Goal: Communication & Community: Participate in discussion

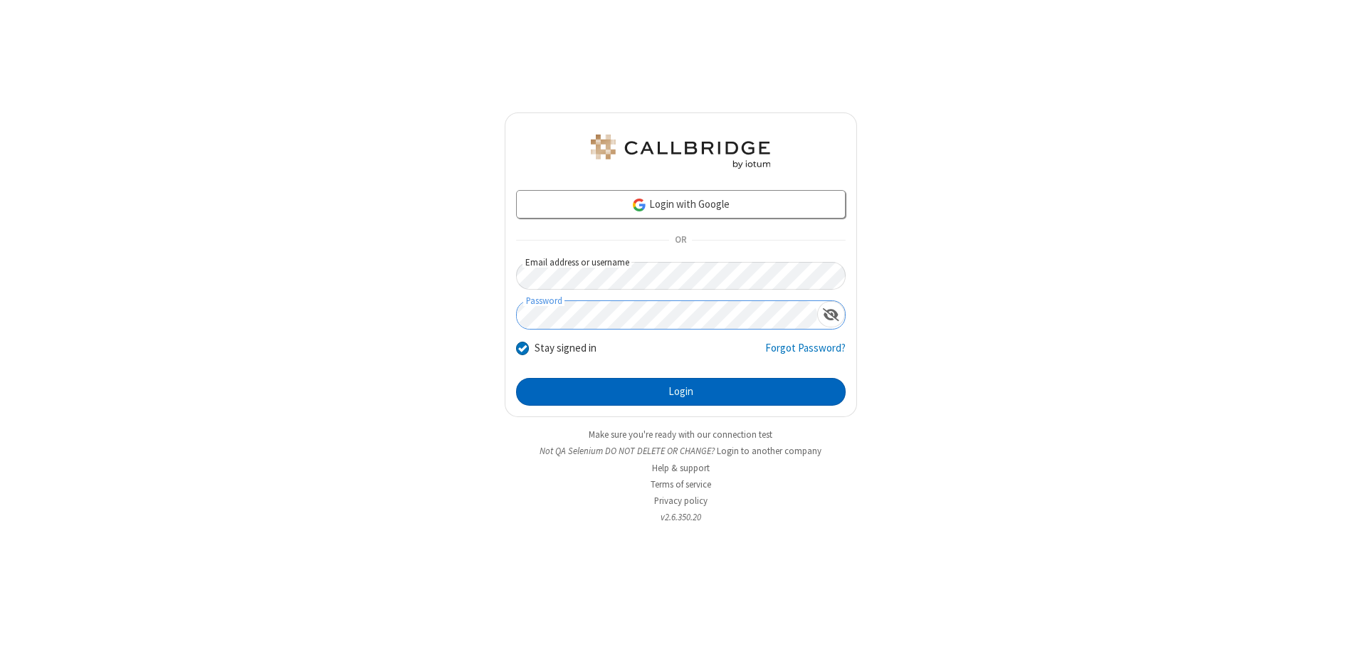
click at [680, 391] on button "Login" at bounding box center [680, 392] width 329 height 28
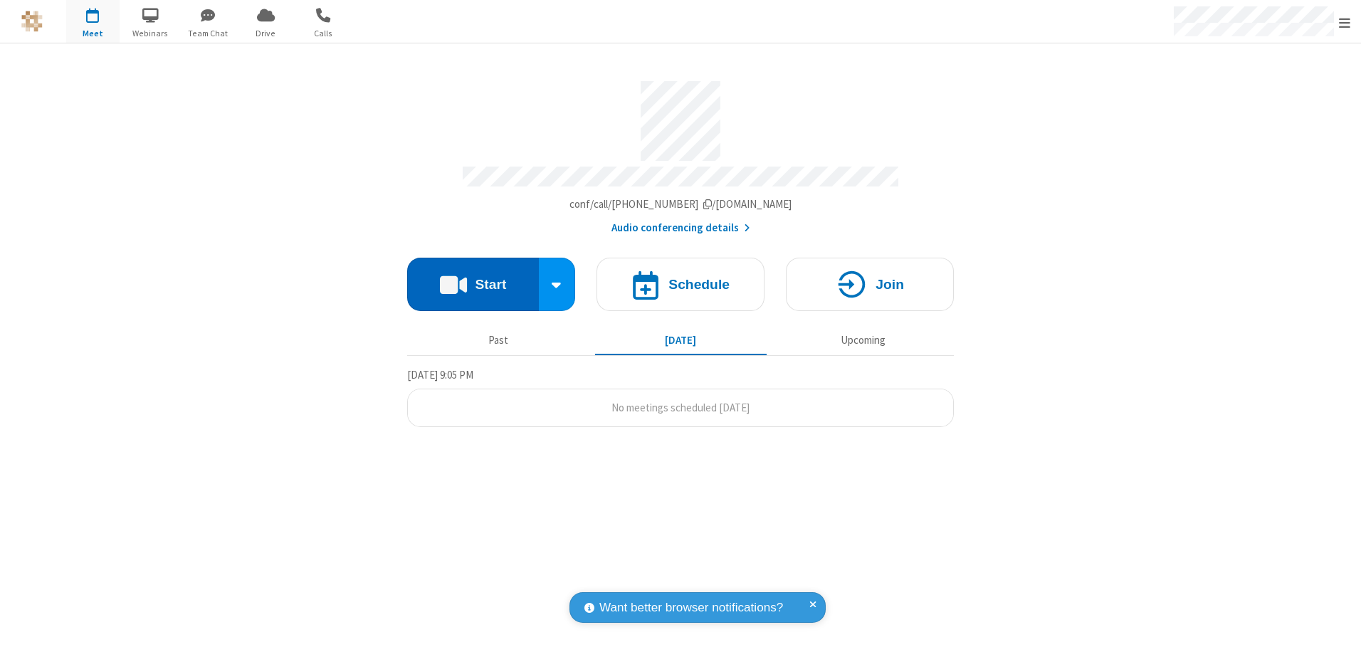
click at [472, 279] on button "Start" at bounding box center [473, 284] width 132 height 53
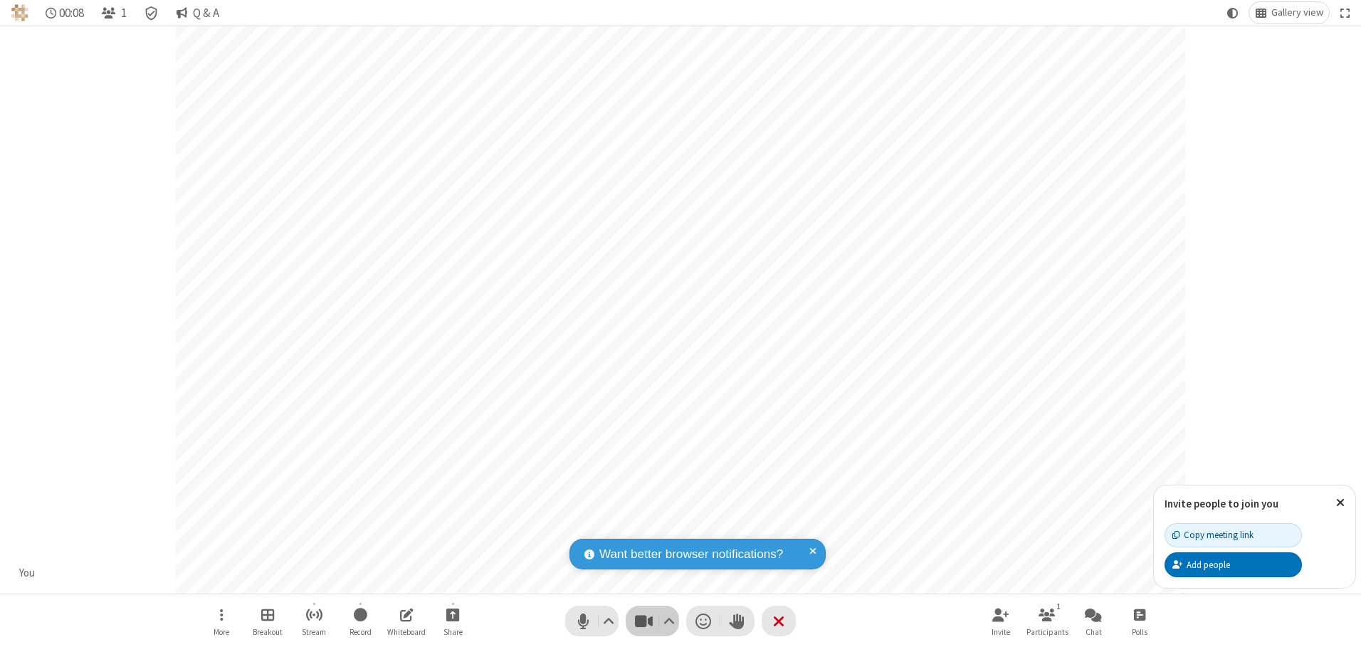
click at [643, 620] on span "Stop video (Alt+V)" at bounding box center [643, 621] width 21 height 21
click at [643, 620] on span "Start video (Alt+V)" at bounding box center [643, 621] width 21 height 21
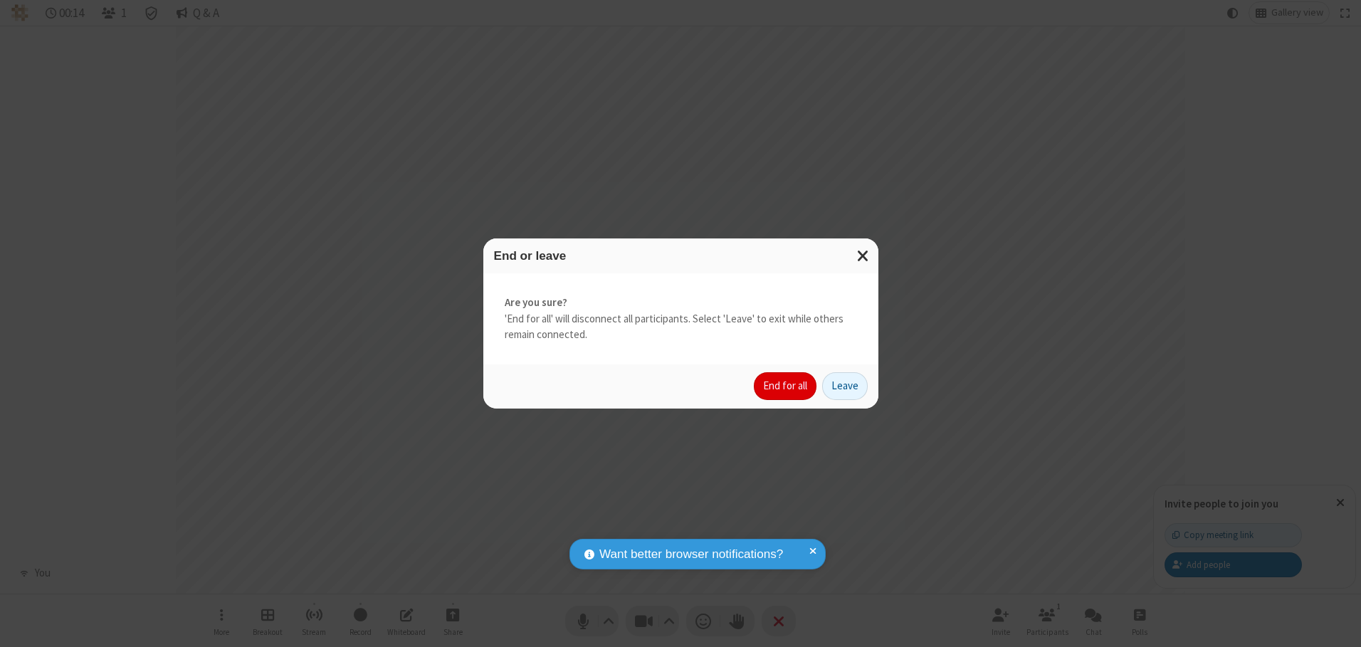
click at [786, 386] on button "End for all" at bounding box center [785, 386] width 63 height 28
